Goal: Task Accomplishment & Management: Use online tool/utility

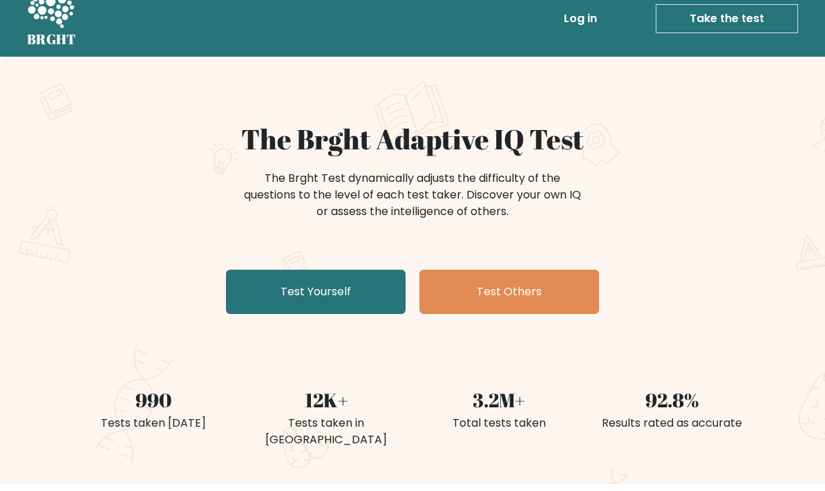
scroll to position [21, 0]
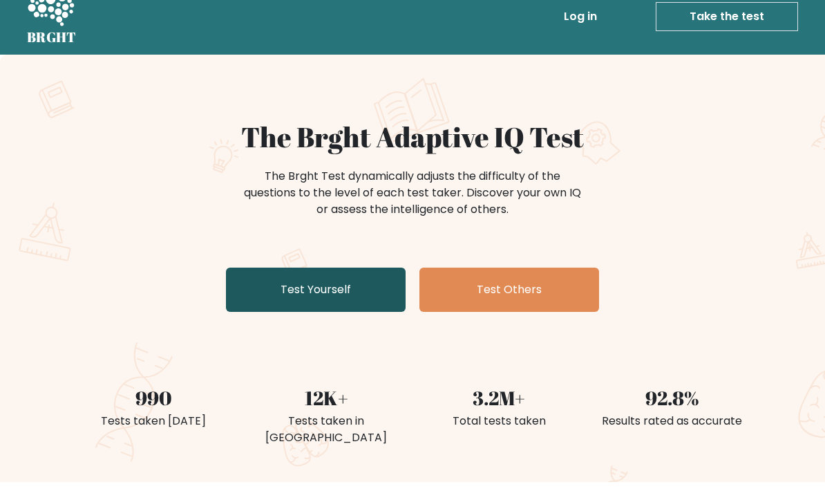
click at [258, 296] on link "Test Yourself" at bounding box center [316, 290] width 180 height 44
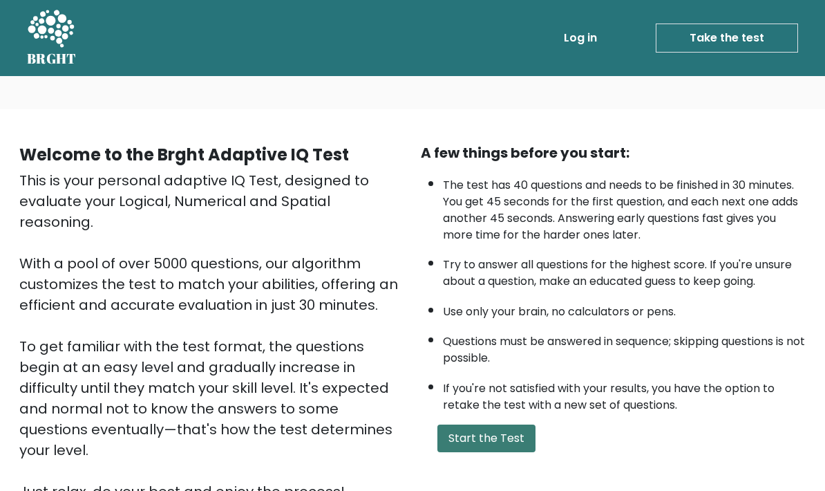
click at [502, 452] on button "Start the Test" at bounding box center [486, 438] width 98 height 28
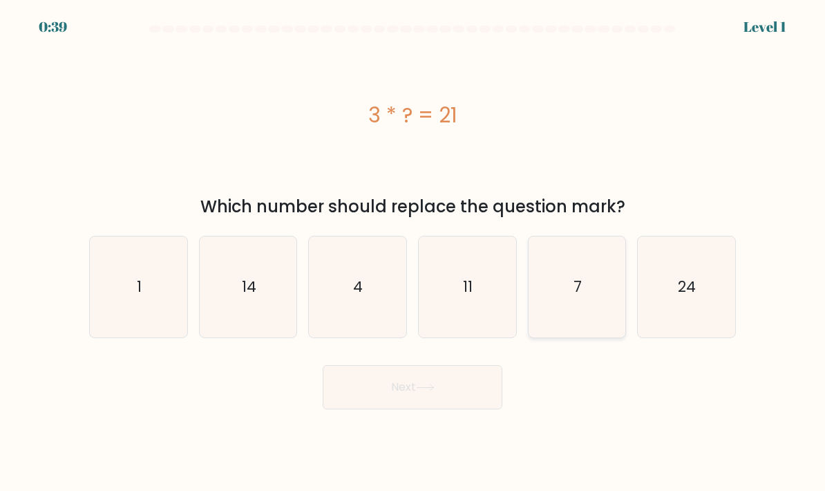
click at [602, 315] on icon "7" at bounding box center [577, 286] width 97 height 97
click at [413, 252] on input "e. 7" at bounding box center [413, 248] width 1 height 7
radio input "true"
click at [382, 365] on button "Next" at bounding box center [413, 387] width 180 height 44
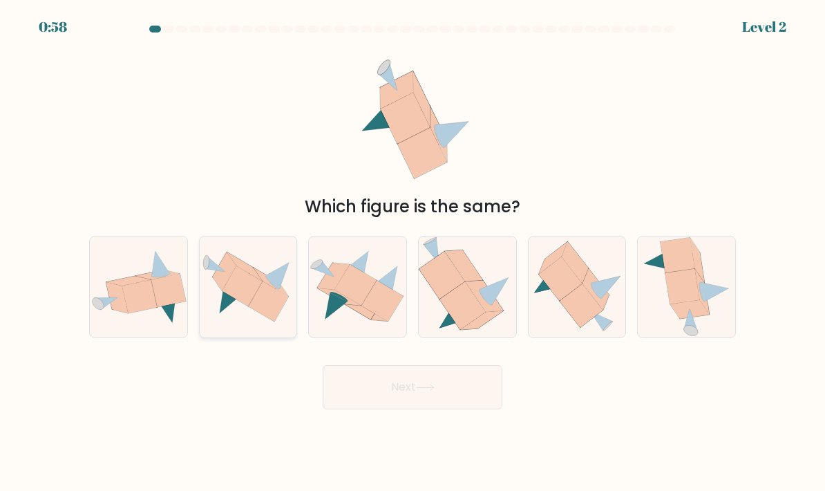
click at [239, 266] on icon at bounding box center [242, 286] width 40 height 40
click at [413, 245] on input "b." at bounding box center [413, 248] width 1 height 7
radio input "true"
click at [363, 365] on button "Next" at bounding box center [413, 387] width 180 height 44
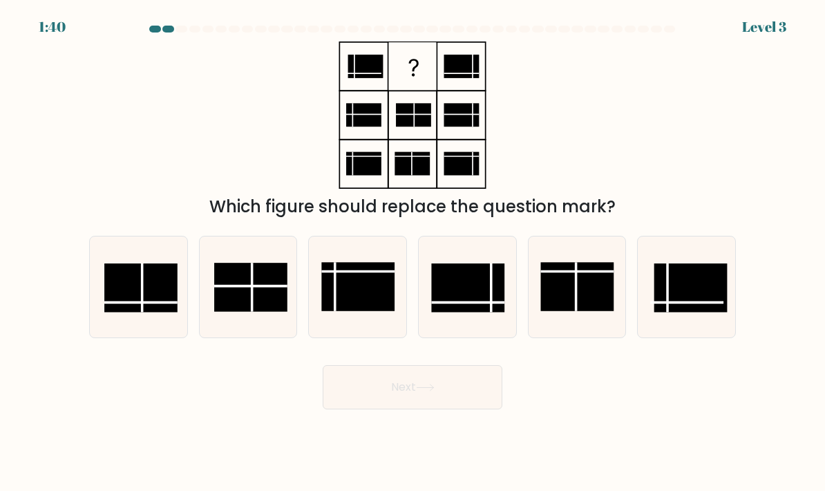
scroll to position [0, 0]
click at [153, 330] on icon at bounding box center [138, 286] width 97 height 97
click at [413, 252] on input "a." at bounding box center [413, 248] width 1 height 7
radio input "true"
